Goal: Find specific page/section: Find specific page/section

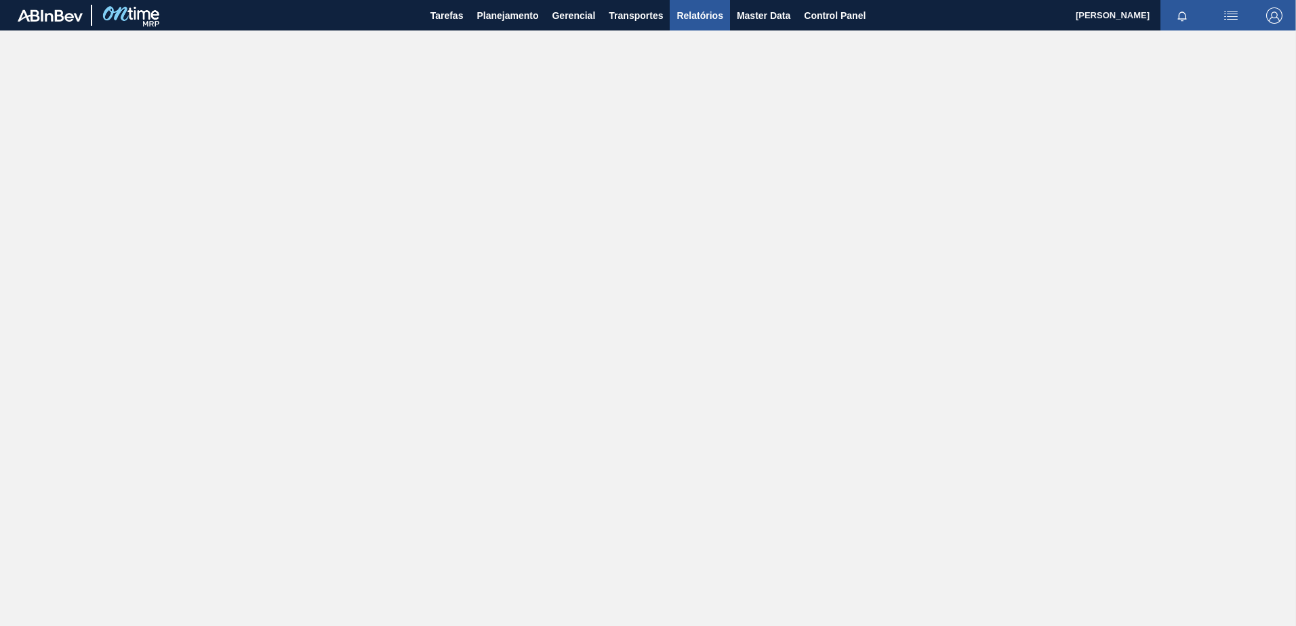
click at [695, 13] on span "Relatórios" at bounding box center [700, 15] width 46 height 16
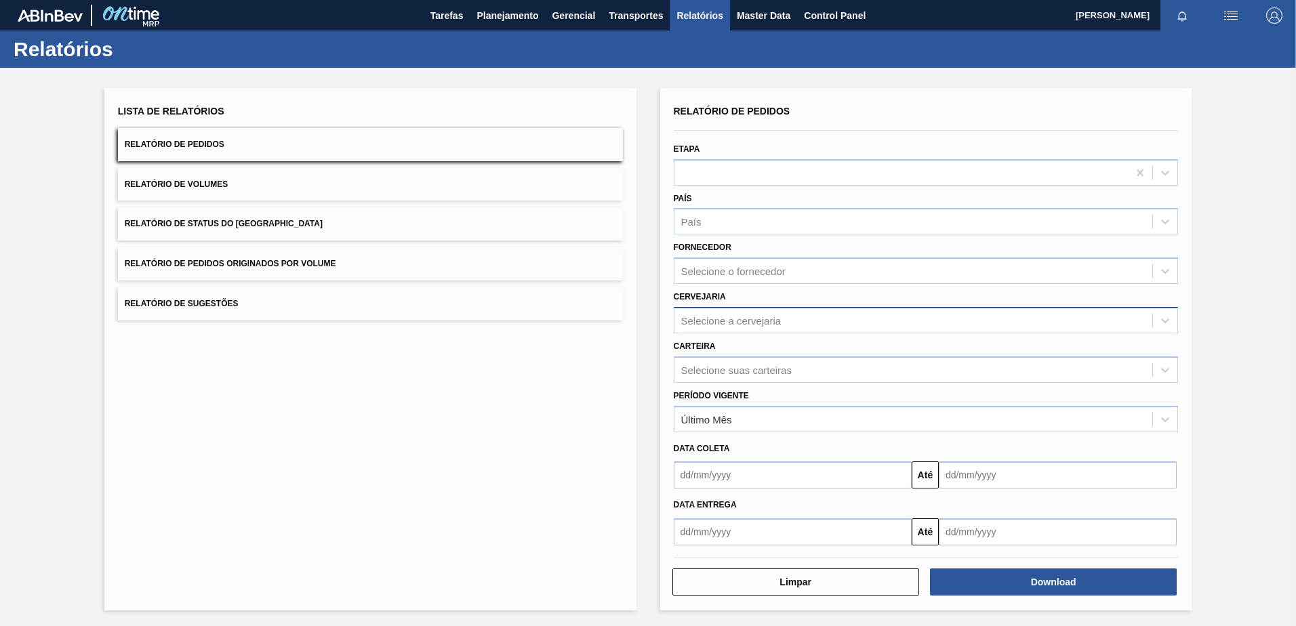
click at [723, 320] on div "Selecione a cervejaria" at bounding box center [731, 321] width 100 height 12
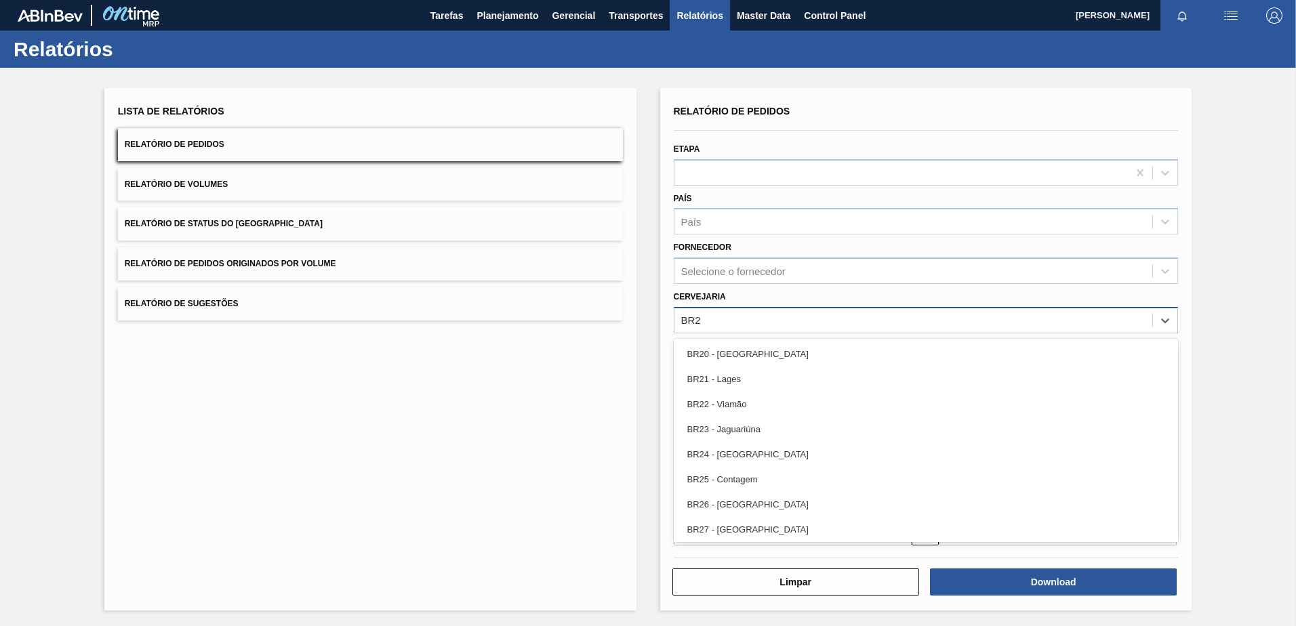
type input "BR21"
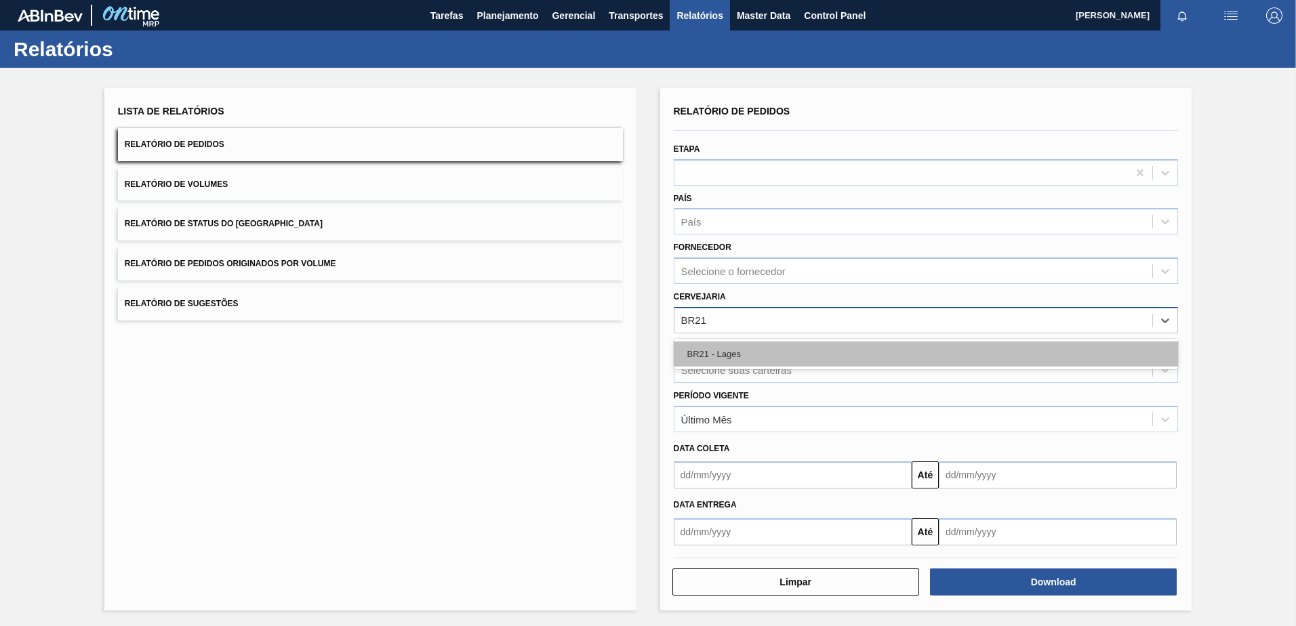
click at [742, 357] on div "BR21 - Lages" at bounding box center [926, 354] width 505 height 25
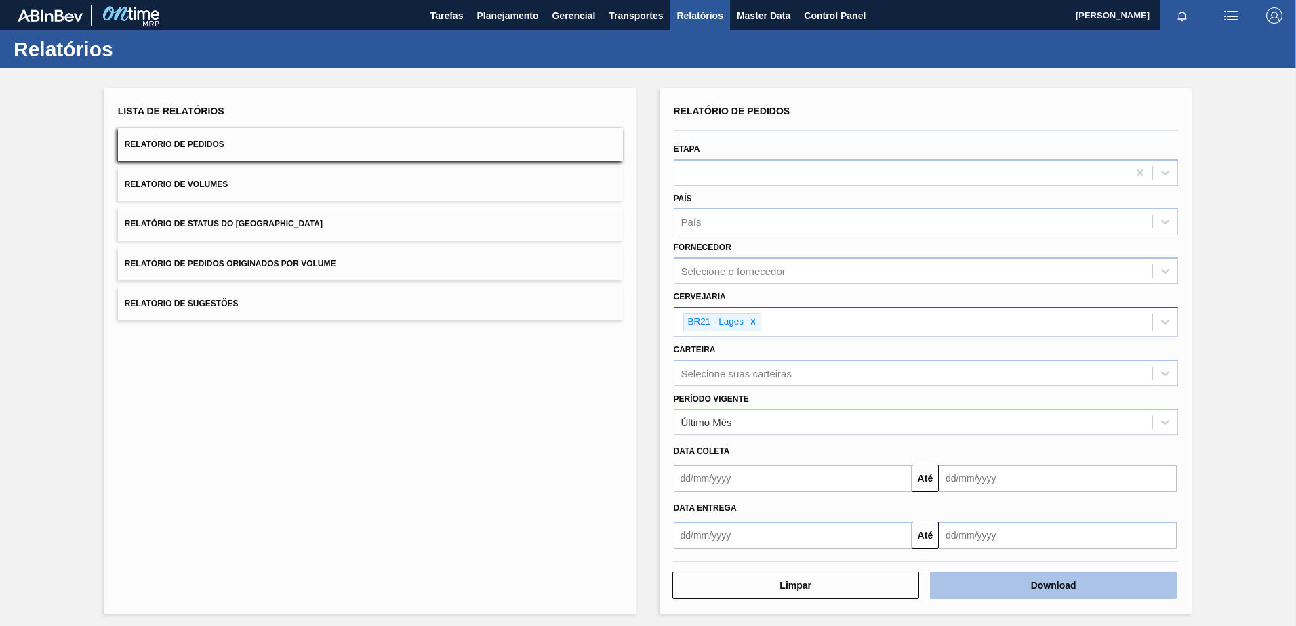
click at [1081, 592] on button "Download" at bounding box center [1053, 585] width 247 height 27
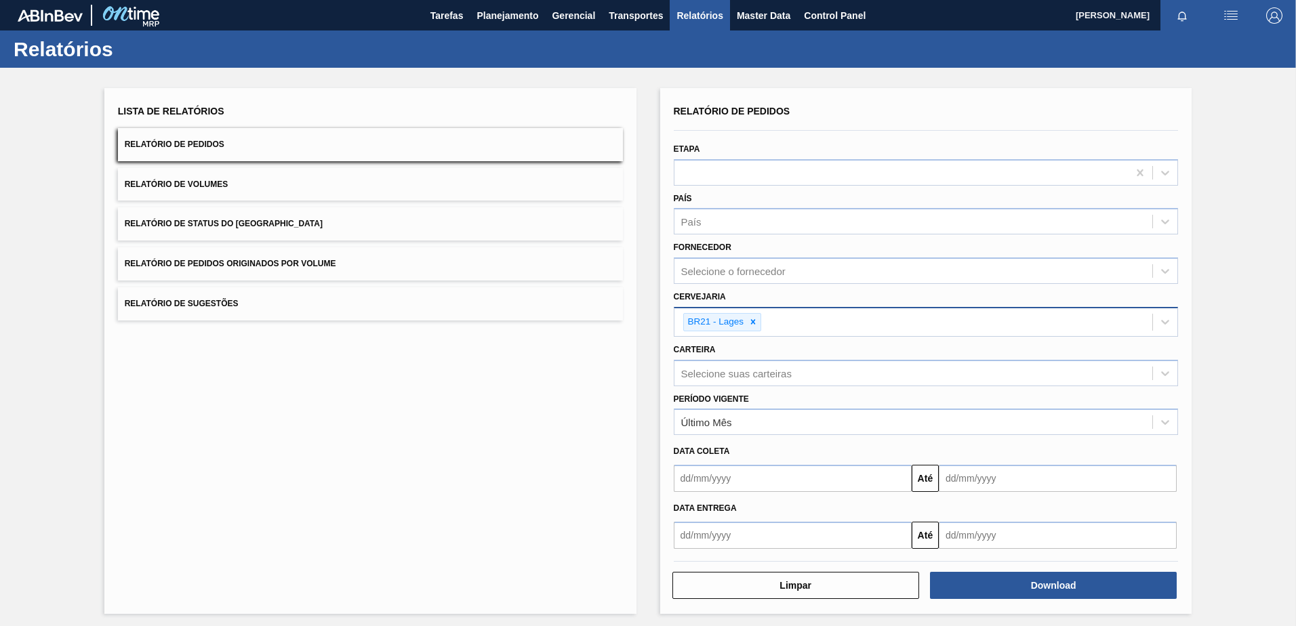
click at [1284, 207] on div "Lista de Relatórios Relatório de Pedidos Relatório de Volumes Relatório de Stat…" at bounding box center [648, 349] width 1296 height 563
click at [1027, 230] on div "País" at bounding box center [914, 222] width 479 height 20
click at [487, 11] on span "Planejamento" at bounding box center [508, 15] width 62 height 16
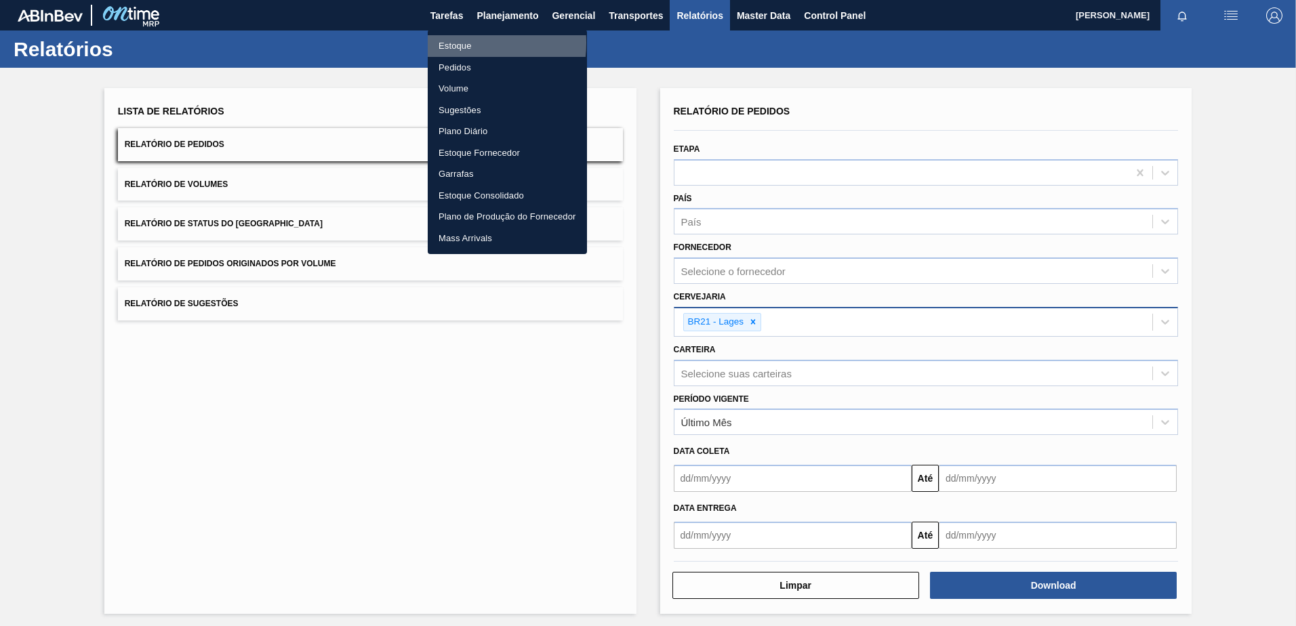
click at [455, 43] on li "Estoque" at bounding box center [507, 46] width 159 height 22
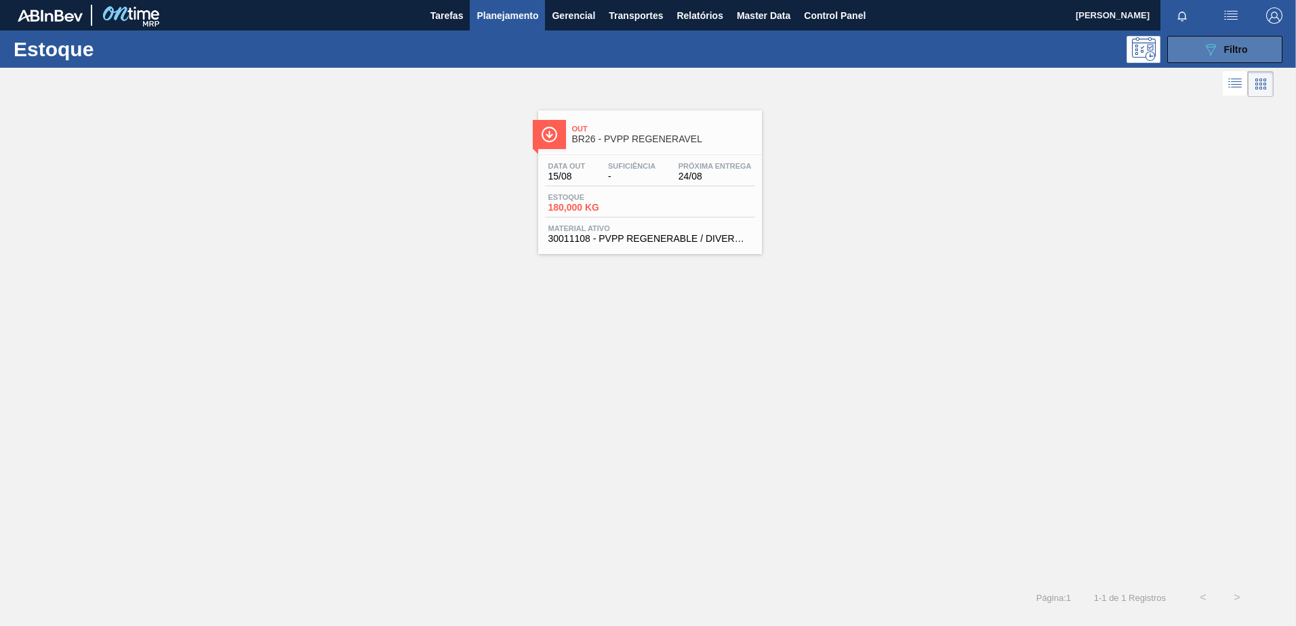
click at [1184, 62] on button "089F7B8B-B2A5-4AFE-B5C0-19BA573D28AC Filtro" at bounding box center [1224, 49] width 115 height 27
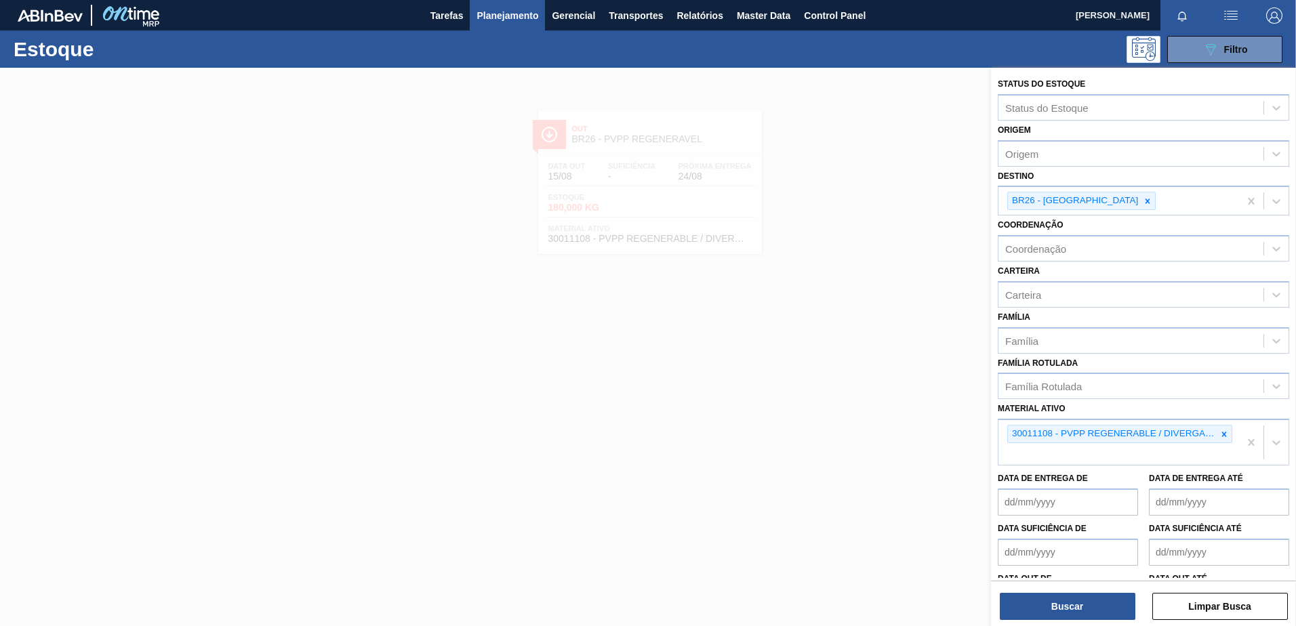
drag, startPoint x: 1094, startPoint y: 202, endPoint x: 643, endPoint y: 69, distance: 470.0
click at [1140, 201] on div at bounding box center [1147, 201] width 15 height 17
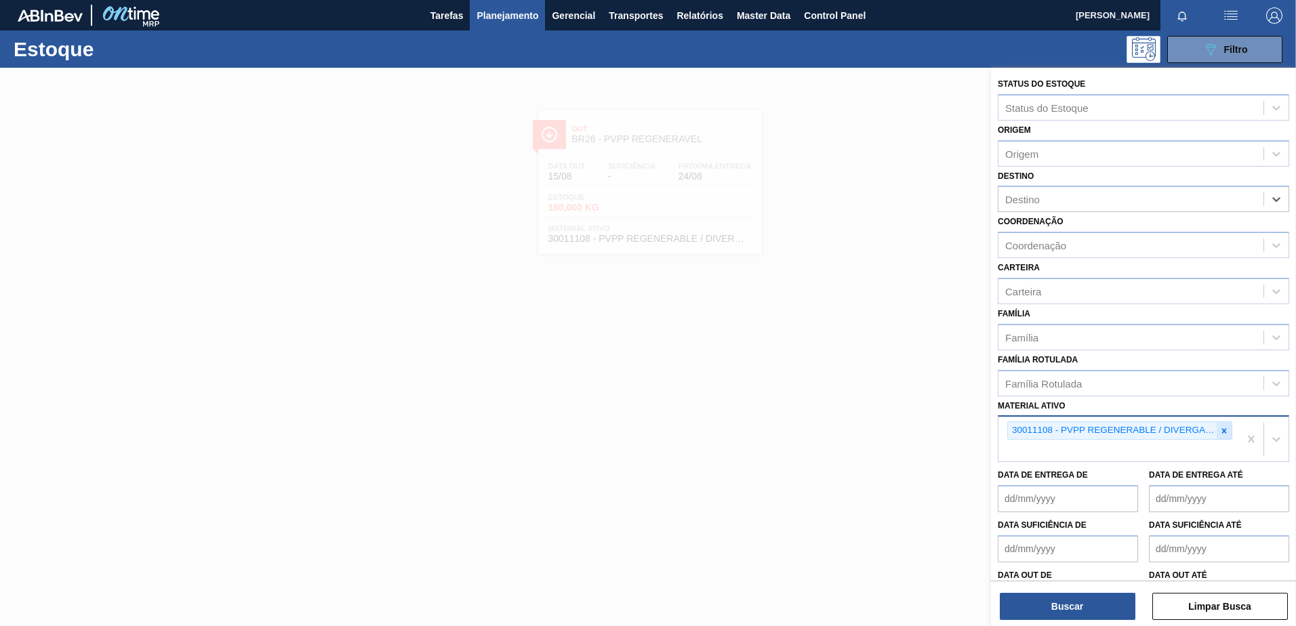
click at [1220, 430] on icon at bounding box center [1224, 430] width 9 height 9
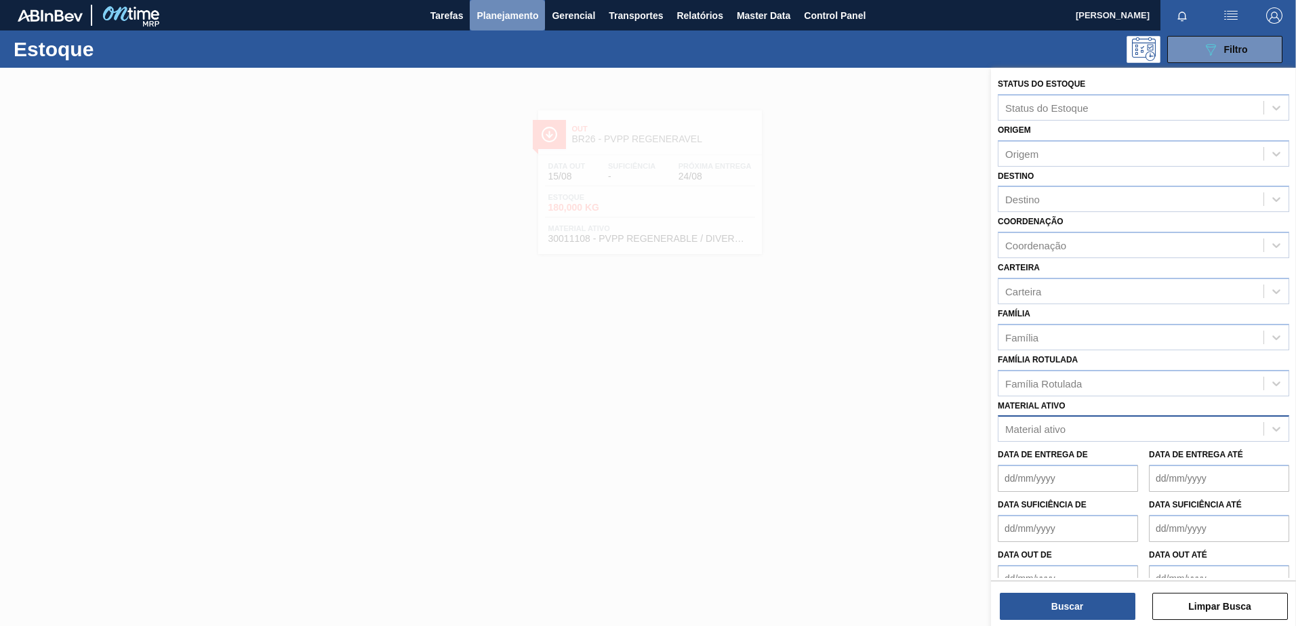
click at [521, 15] on span "Planejamento" at bounding box center [508, 15] width 62 height 16
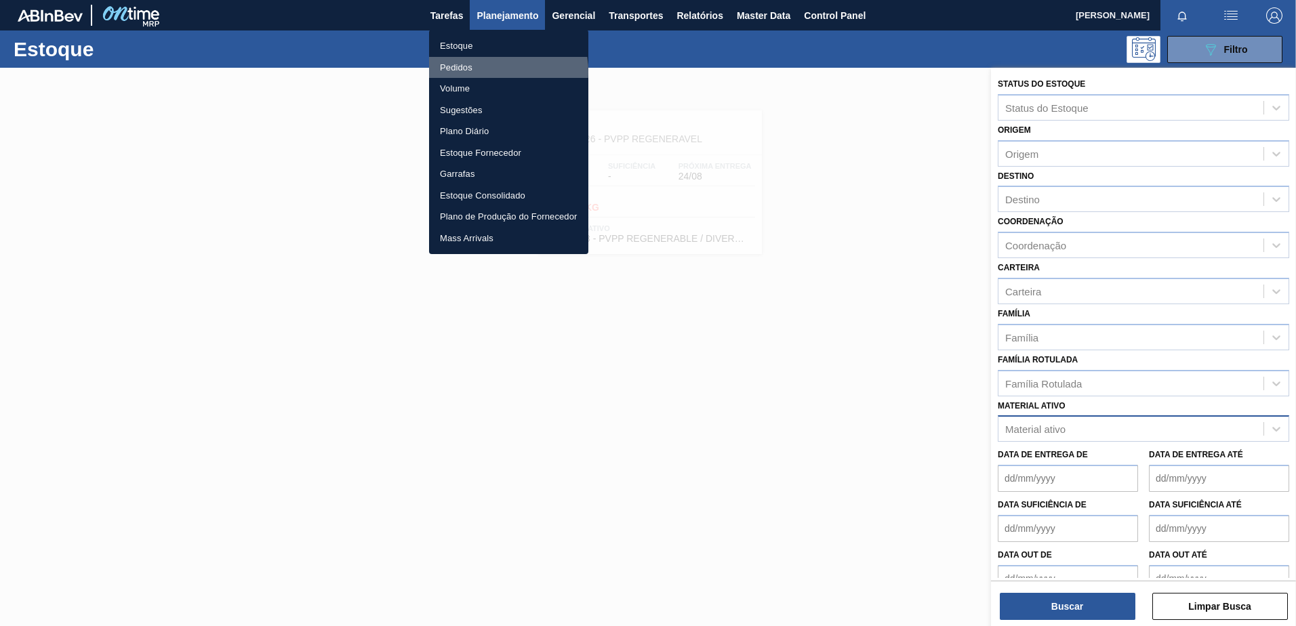
click at [491, 71] on li "Pedidos" at bounding box center [508, 68] width 159 height 22
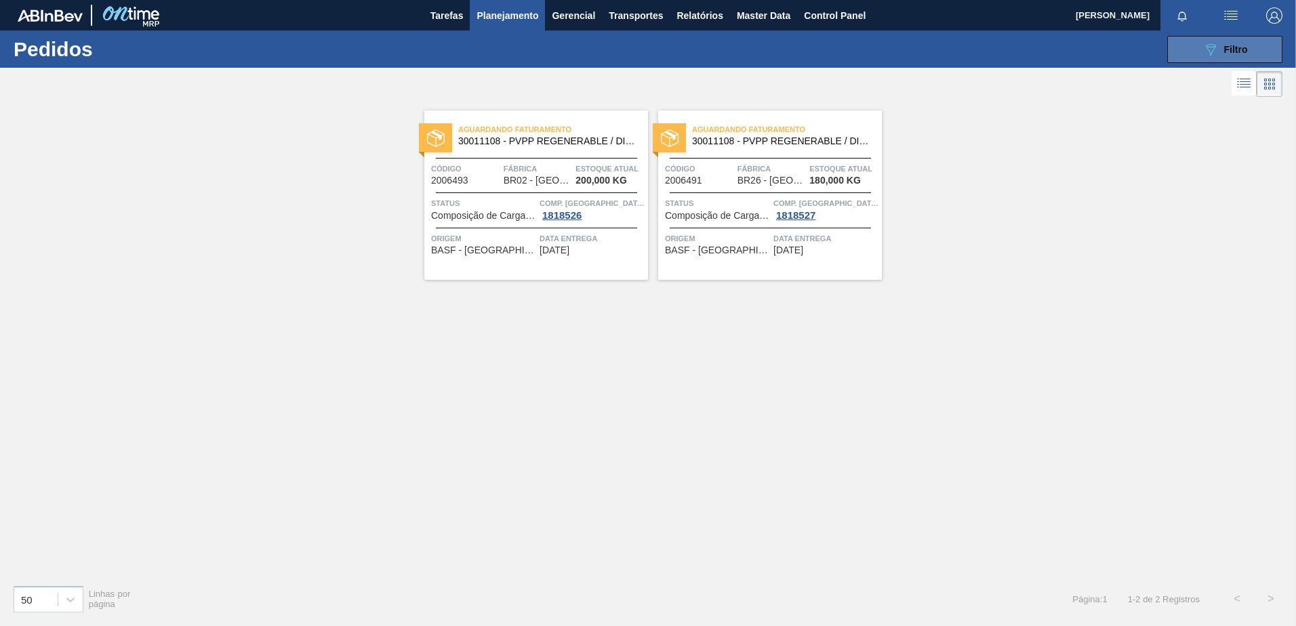
click at [1235, 46] on span "Filtro" at bounding box center [1236, 49] width 24 height 11
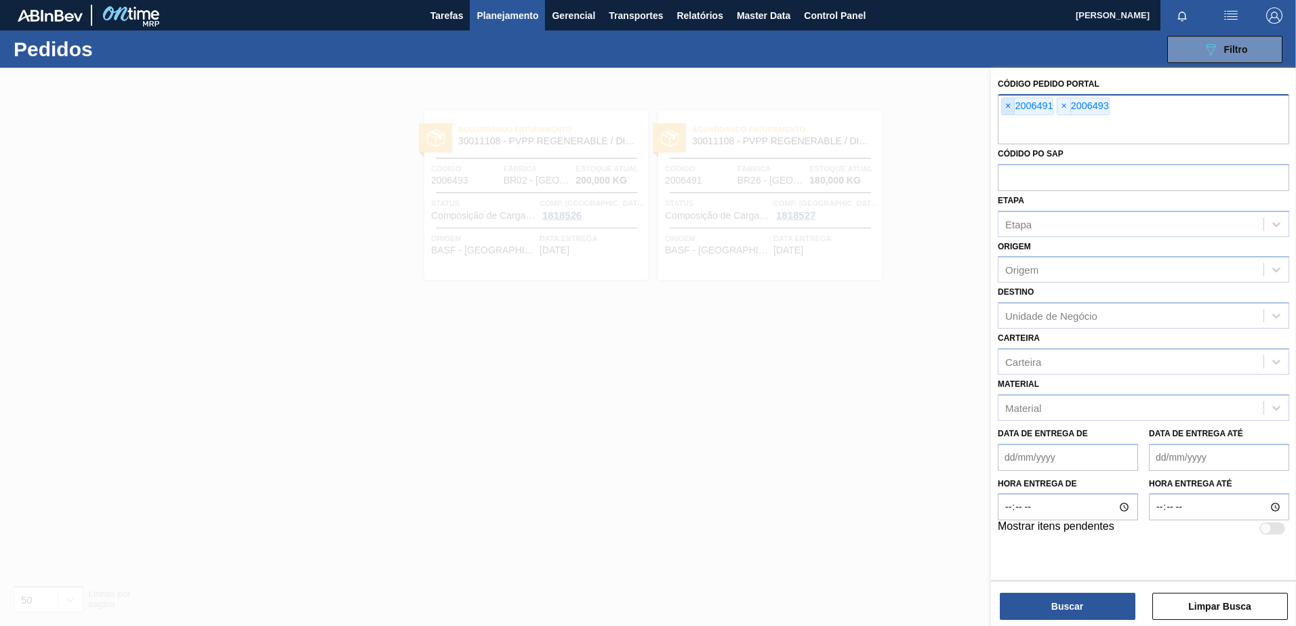
click at [1009, 103] on span "×" at bounding box center [1008, 106] width 13 height 16
click at [1009, 106] on span "×" at bounding box center [1008, 106] width 13 height 16
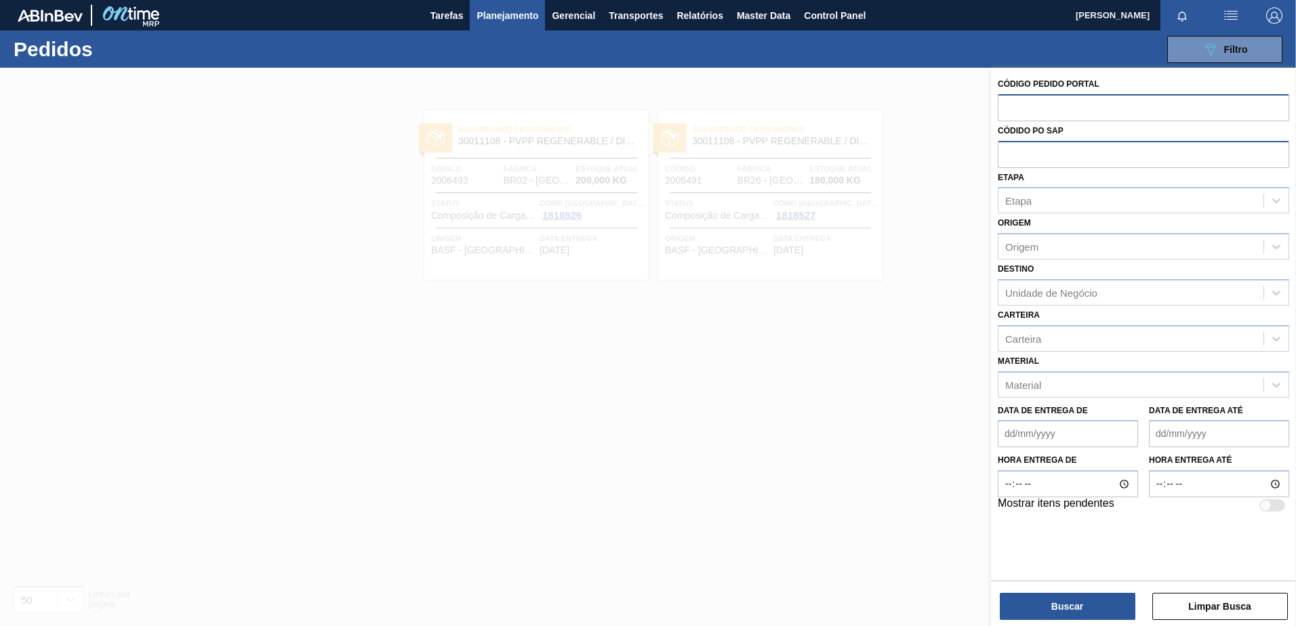
click at [1064, 159] on input "text" at bounding box center [1144, 154] width 292 height 26
type input "5800346581"
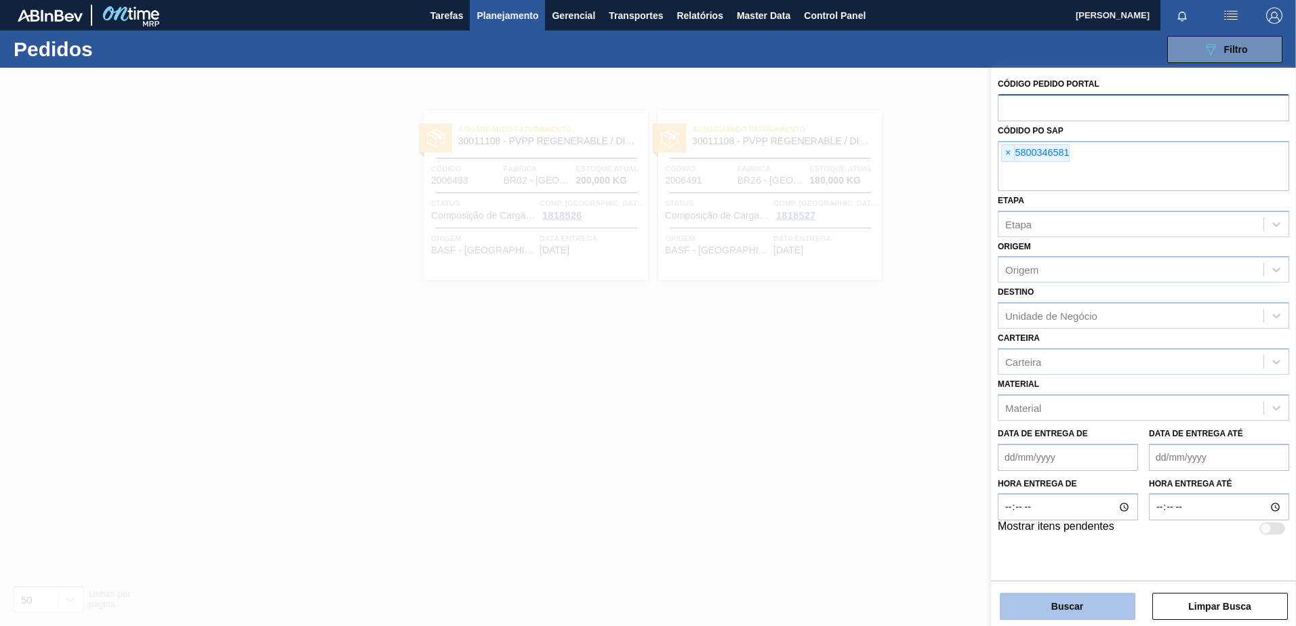
click at [1049, 605] on button "Buscar" at bounding box center [1068, 606] width 136 height 27
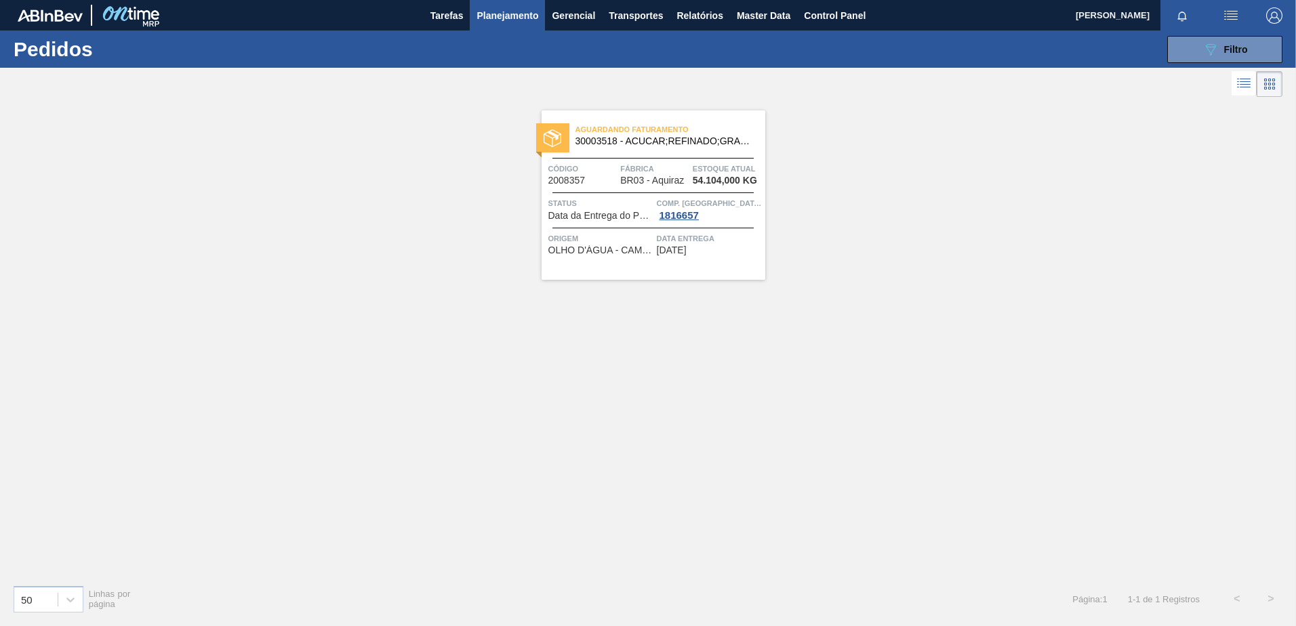
click at [671, 143] on span "30003518 - ACUCAR;REFINADO;GRANULADO;;" at bounding box center [665, 141] width 179 height 10
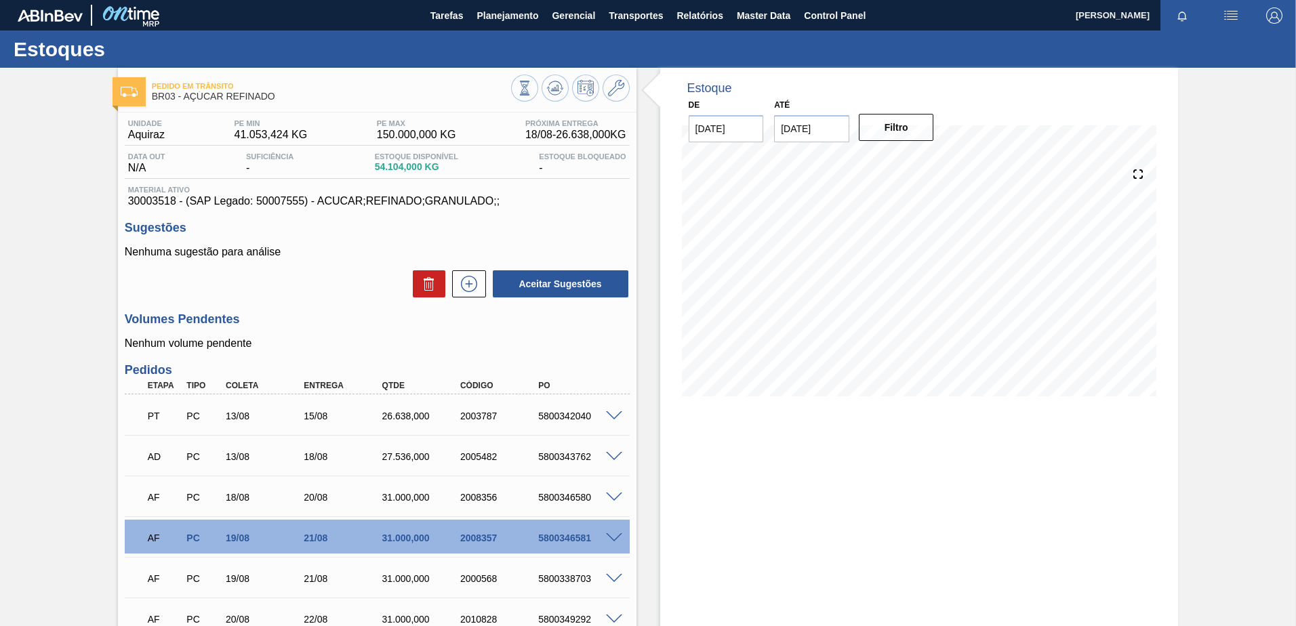
click at [612, 537] on span at bounding box center [614, 539] width 16 height 10
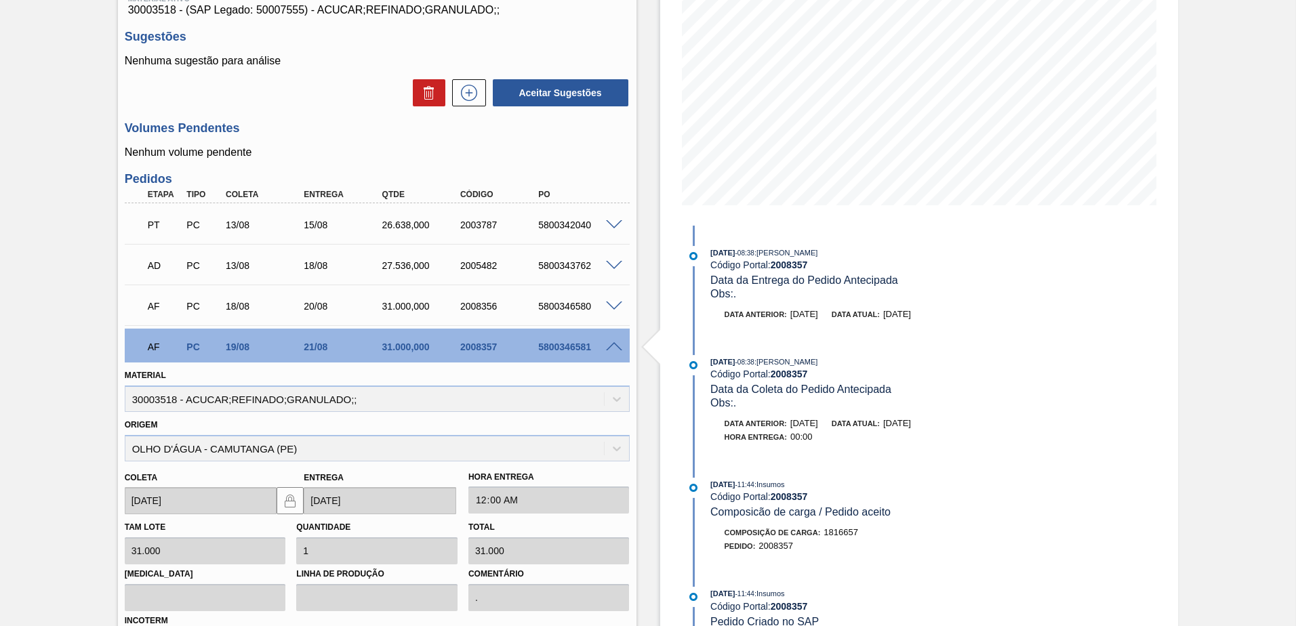
scroll to position [203, 0]
